Goal: Find specific page/section: Find specific page/section

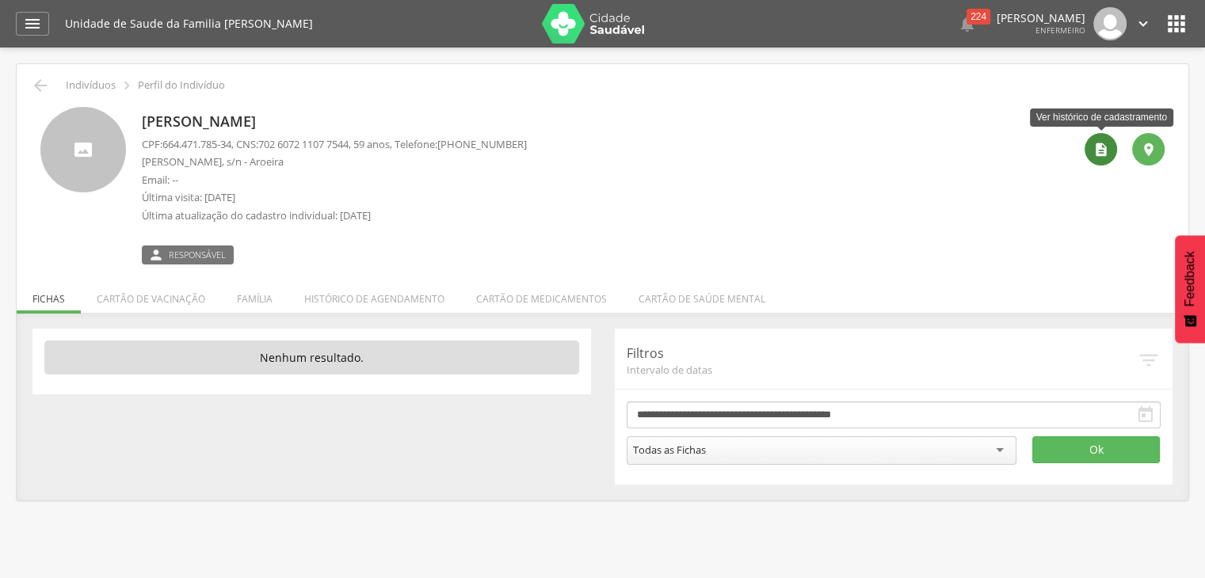
click at [1105, 143] on icon "" at bounding box center [1102, 150] width 16 height 16
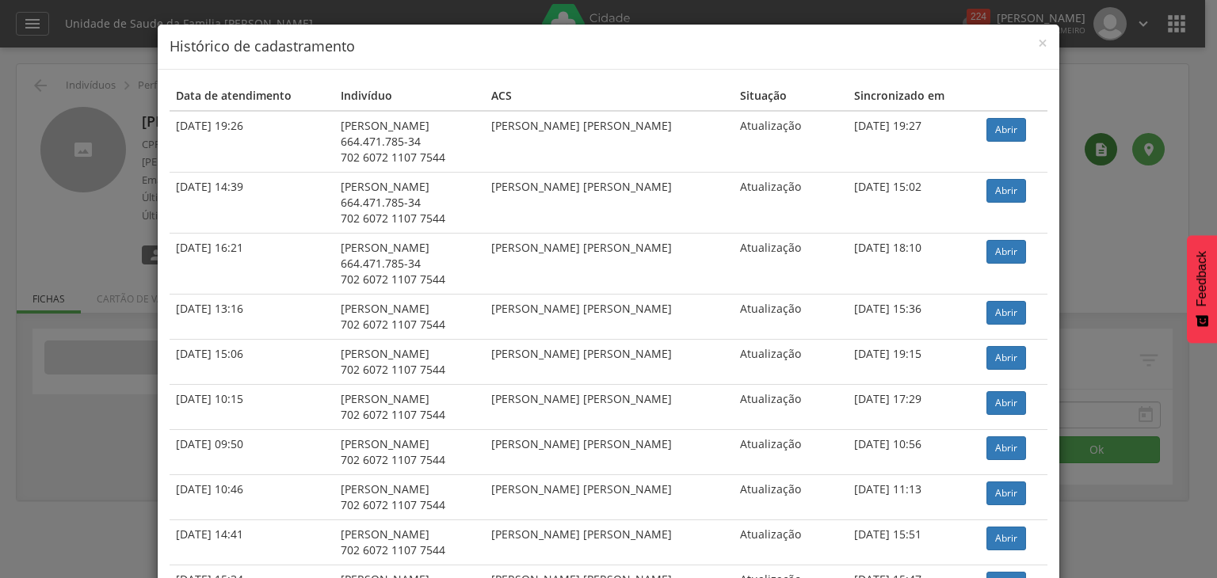
click at [1105, 143] on div "× Histórico de cadastramento Data de atendimento Indivíduo ACS Situação Sincron…" at bounding box center [608, 289] width 1217 height 578
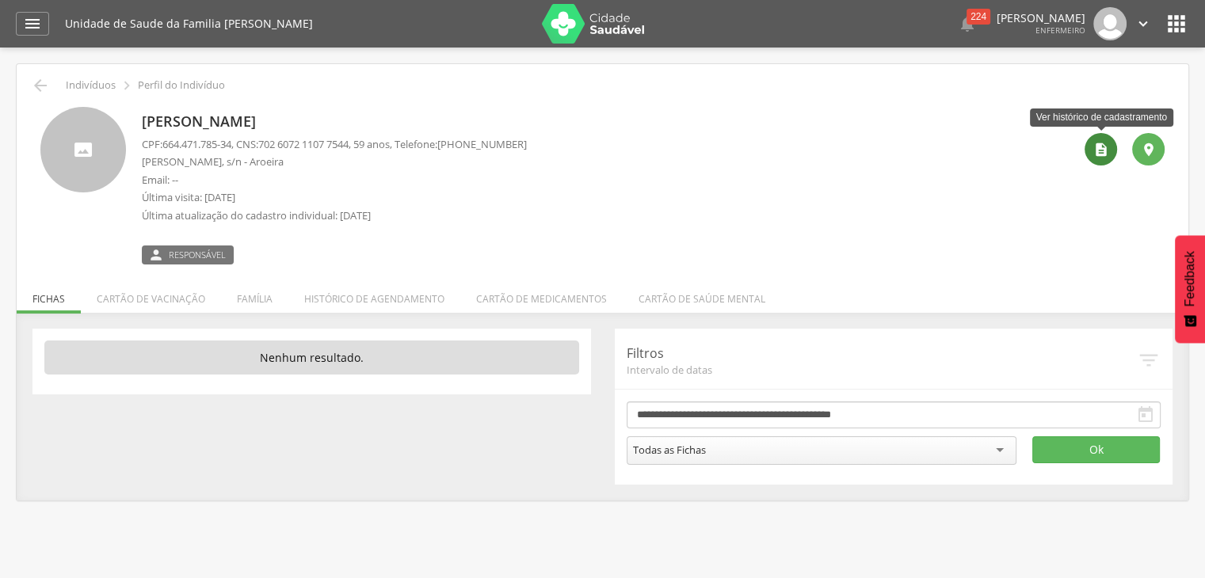
click at [1105, 143] on icon "" at bounding box center [1102, 150] width 16 height 16
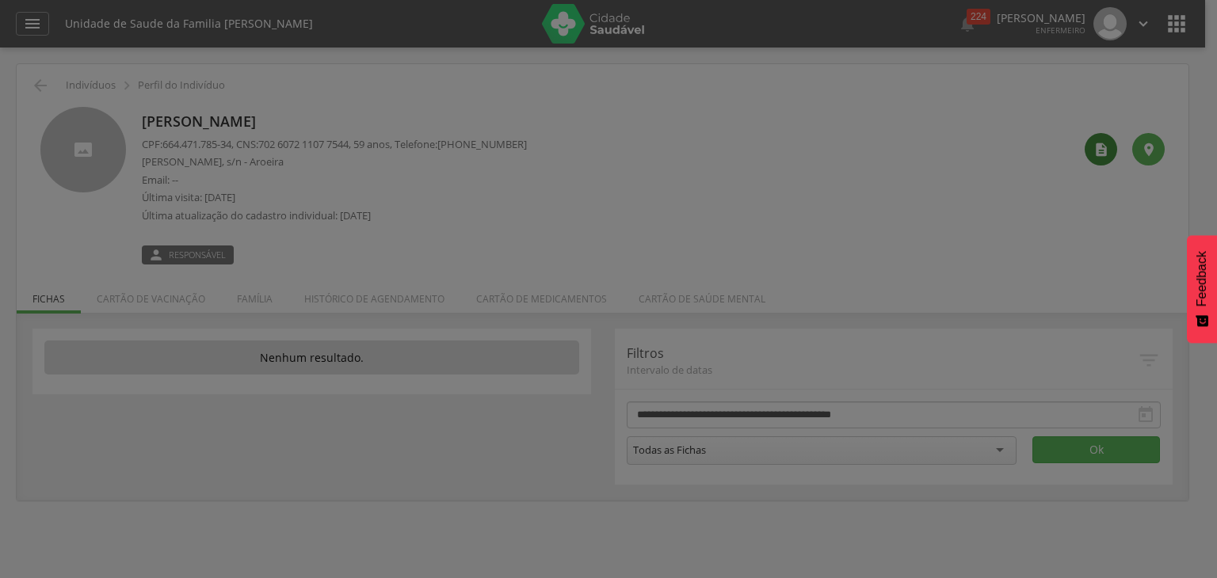
click at [1105, 143] on div " Indivíduos  Perfil do Indivíduo [PERSON_NAME] CPF: 664.471.785-34 , CNS: [PH…" at bounding box center [603, 282] width 1172 height 437
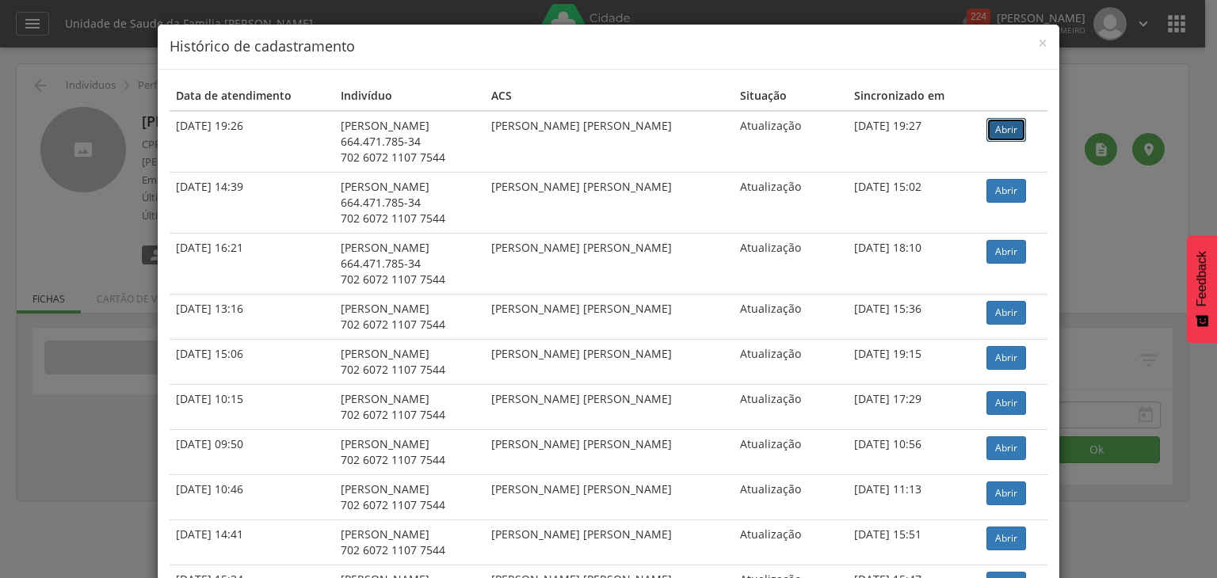
click at [994, 124] on link "Abrir" at bounding box center [1007, 130] width 40 height 24
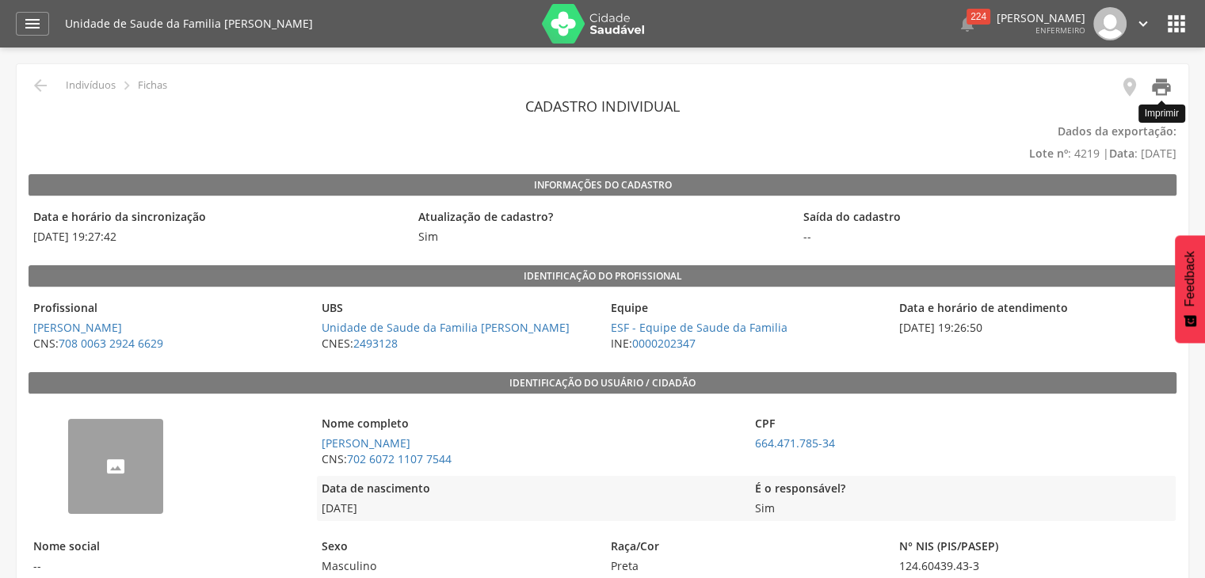
click at [1157, 81] on icon "" at bounding box center [1162, 87] width 22 height 22
